Goal: Information Seeking & Learning: Learn about a topic

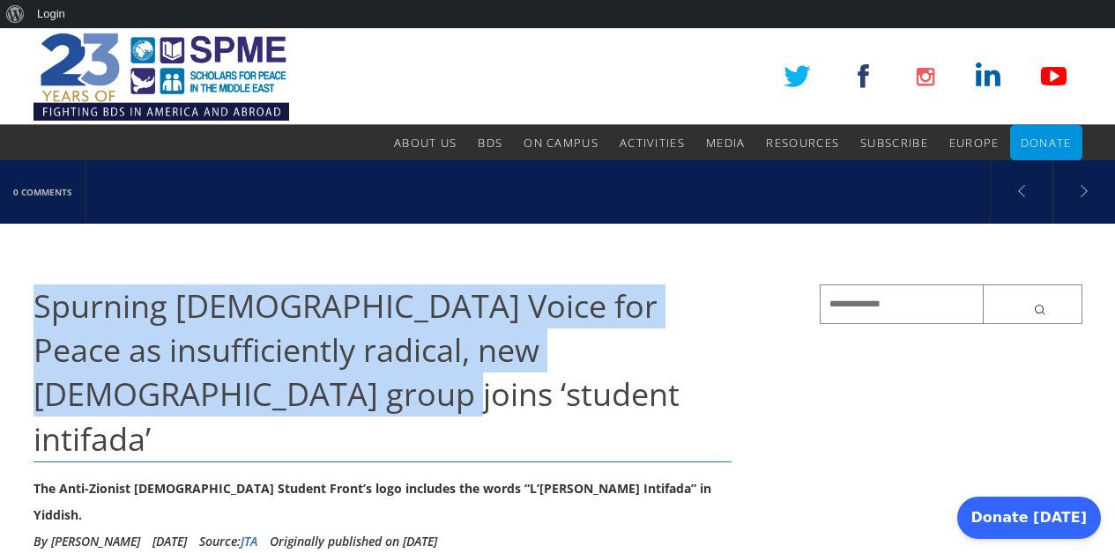
drag, startPoint x: 31, startPoint y: 299, endPoint x: 315, endPoint y: 409, distance: 304.3
copy span "Spurning [DEMOGRAPHIC_DATA] Voice for Peace as insufficiently radical, new [DEM…"
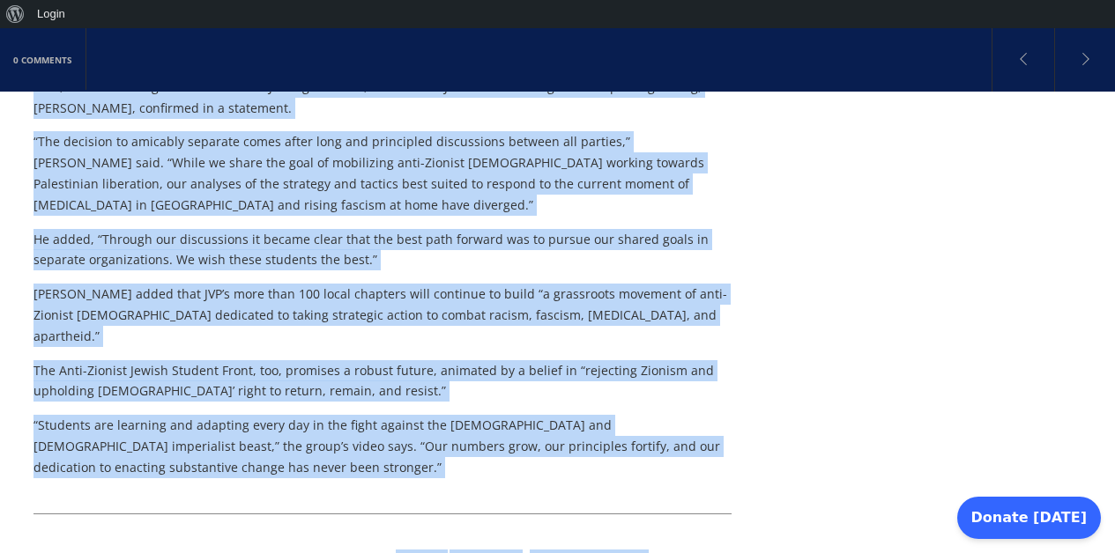
scroll to position [1382, 0]
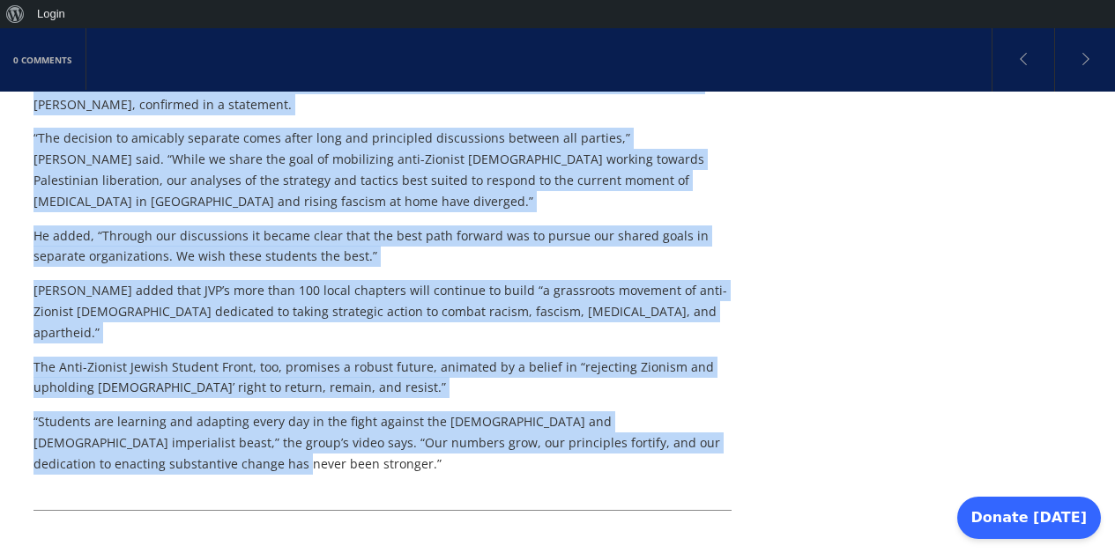
drag, startPoint x: 33, startPoint y: 138, endPoint x: 152, endPoint y: 332, distance: 227.4
copy div "An anonymous group of Jewish student activists has broken away from Jewish Voic…"
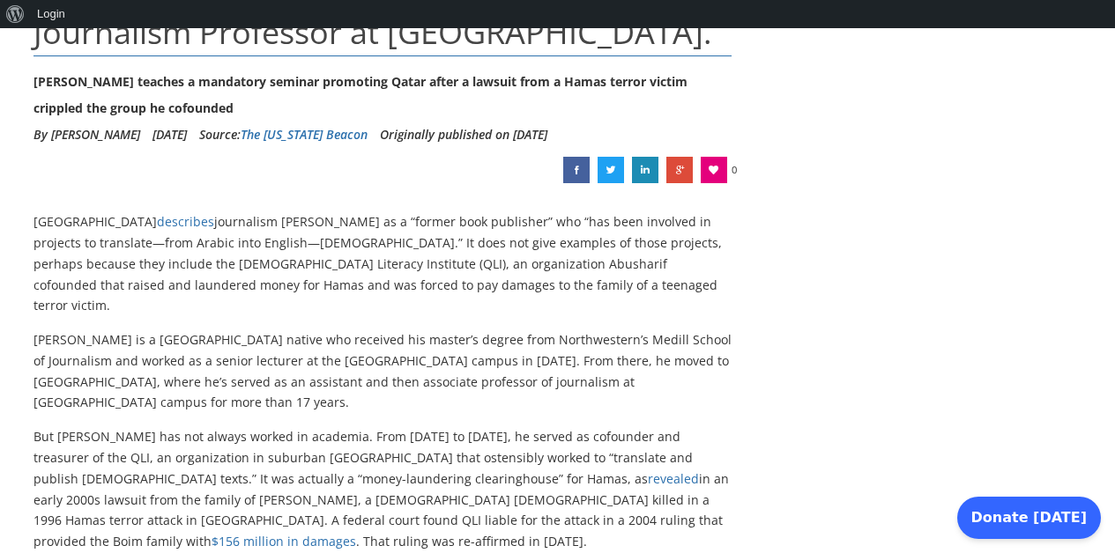
scroll to position [89, 0]
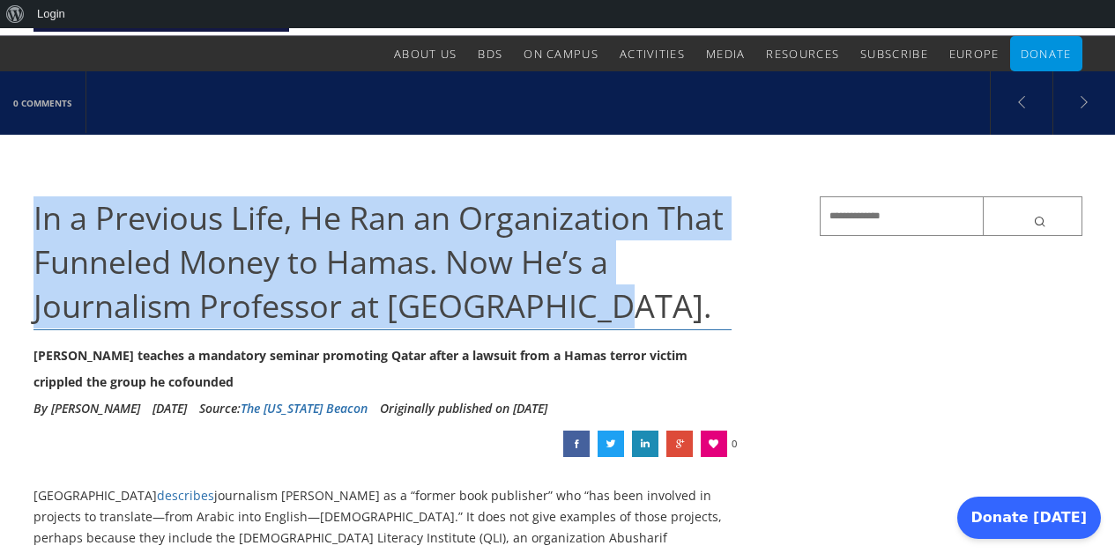
drag, startPoint x: 29, startPoint y: 210, endPoint x: 597, endPoint y: 316, distance: 577.4
copy span "In a Previous Life, He Ran an Organization That Funneled Money to Hamas. Now He…"
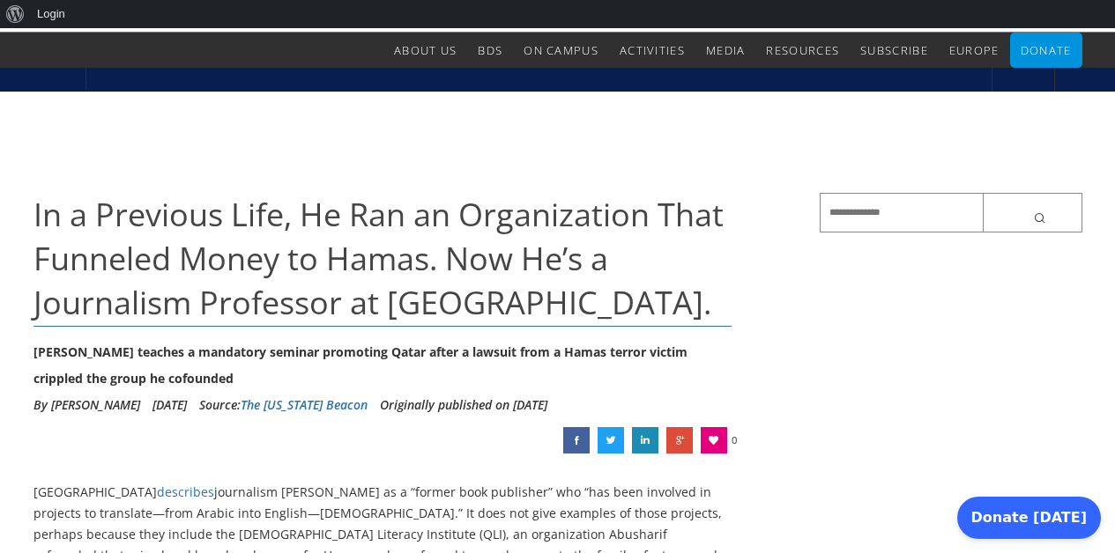
scroll to position [184, 0]
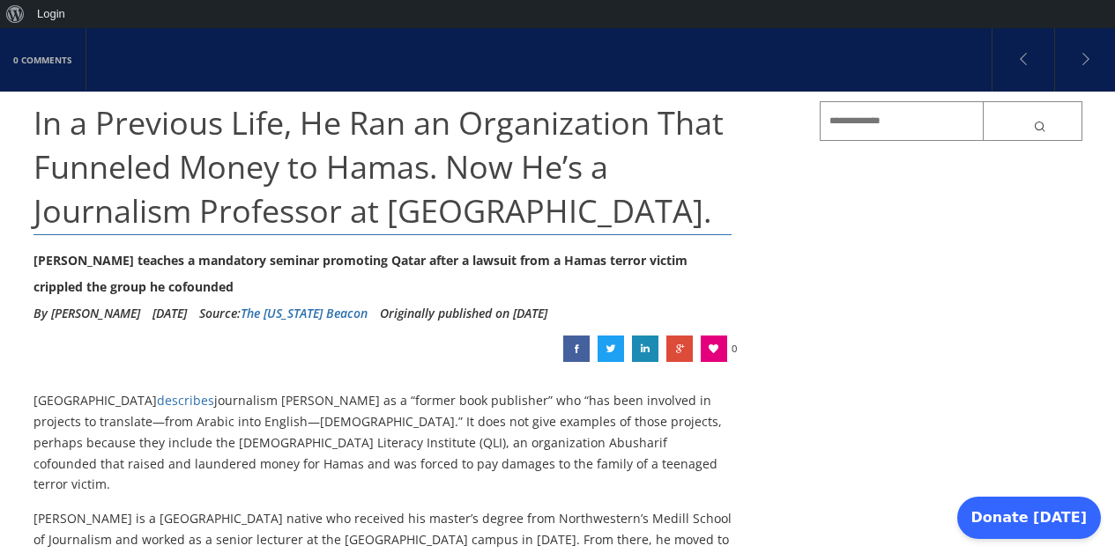
drag, startPoint x: 35, startPoint y: 258, endPoint x: 235, endPoint y: 285, distance: 201.9
click at [235, 285] on div "[PERSON_NAME] teaches a mandatory seminar promoting Qatar after a lawsuit from …" at bounding box center [382, 274] width 699 height 53
click at [367, 314] on link "The [US_STATE] Beacon" at bounding box center [304, 313] width 127 height 17
